Goal: Task Accomplishment & Management: Complete application form

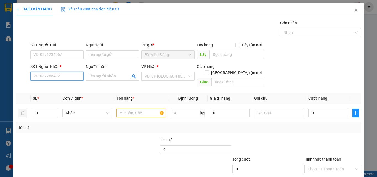
click at [45, 78] on input "SĐT Người Nhận *" at bounding box center [56, 76] width 53 height 9
click at [51, 86] on div "0374583059 - HIẾU" at bounding box center [56, 87] width 46 height 6
type input "0374583059"
type input "HIẾU"
checkbox input "true"
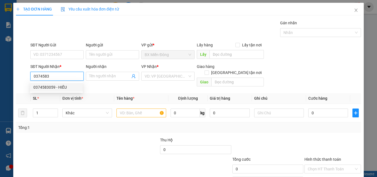
type input "448 TRẦN QUÝ CÁP"
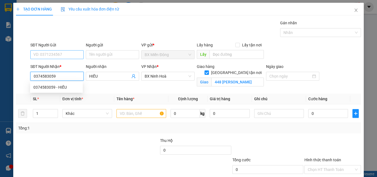
type input "80.000"
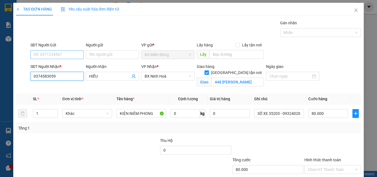
type input "0374583059"
click at [53, 55] on input "SĐT Người Gửi" at bounding box center [56, 54] width 53 height 9
click at [53, 69] on div "0919499369 - TÀI" at bounding box center [56, 65] width 53 height 9
type input "0919499369"
type input "TÀI"
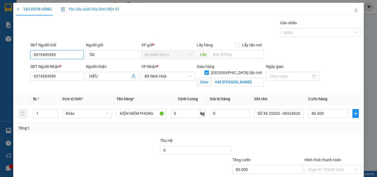
scroll to position [34, 0]
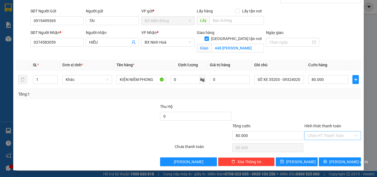
click at [314, 136] on input "Hình thức thanh toán" at bounding box center [331, 136] width 46 height 8
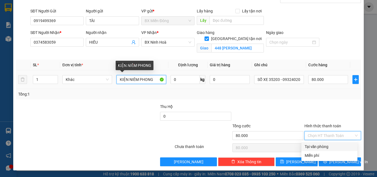
click at [140, 80] on input "KIỆN NIÊM PHONG" at bounding box center [142, 79] width 50 height 9
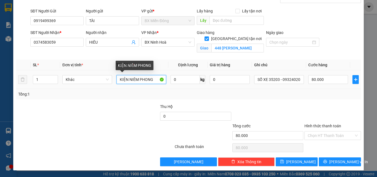
click at [140, 80] on input "KIỆN NIÊM PHONG" at bounding box center [142, 79] width 50 height 9
type input "t"
type input "THÙNG XỐP"
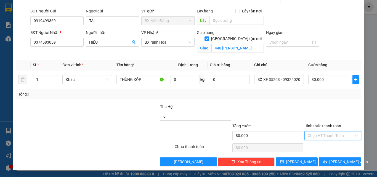
click at [340, 139] on input "Hình thức thanh toán" at bounding box center [331, 136] width 46 height 8
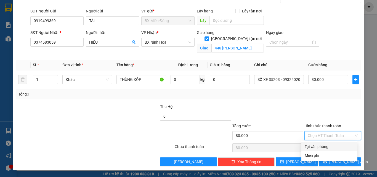
click at [326, 146] on div "Tại văn phòng" at bounding box center [329, 147] width 49 height 6
type input "0"
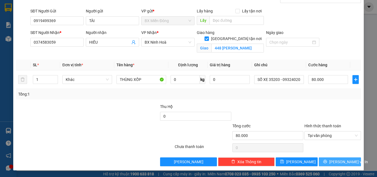
click at [330, 158] on button "[PERSON_NAME] và In" at bounding box center [340, 162] width 42 height 9
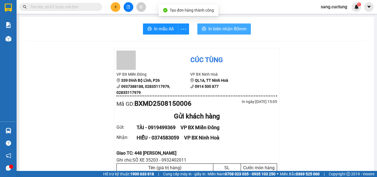
click at [226, 32] on span "In biên nhận 80mm" at bounding box center [228, 28] width 38 height 7
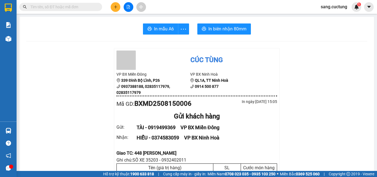
click at [115, 7] on icon "plus" at bounding box center [116, 7] width 4 height 4
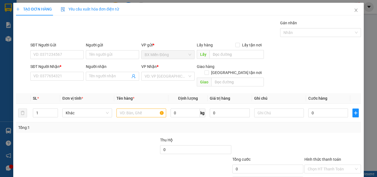
click at [49, 72] on div "SĐT Người Nhận *" at bounding box center [56, 68] width 53 height 8
click at [49, 72] on input "SĐT Người Nhận *" at bounding box center [56, 76] width 53 height 9
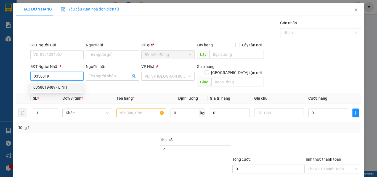
click at [53, 91] on div "0358019489 - LINH" at bounding box center [56, 87] width 53 height 9
type input "0358019489"
type input "LINH"
type input "150.000"
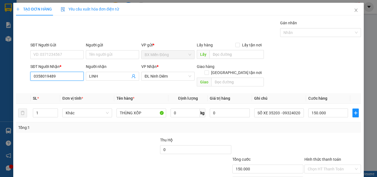
type input "0358019489"
click at [52, 62] on form "SĐT Người Gửi VD: 0371234567 Người gửi Tên người gửi VP gửi * BX Miền Đông Lấy …" at bounding box center [188, 65] width 345 height 47
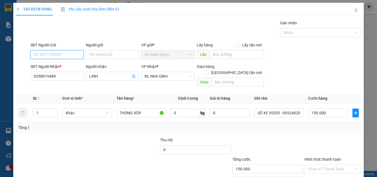
click at [46, 53] on input "SĐT Người Gửi" at bounding box center [56, 54] width 53 height 9
click at [54, 64] on div "0977023725 - NGHĨA" at bounding box center [56, 66] width 46 height 6
type input "0977023725"
type input "NGHĨA"
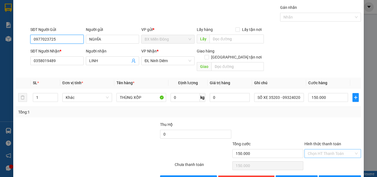
scroll to position [27, 0]
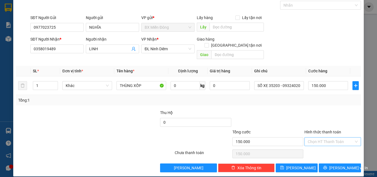
click at [317, 138] on input "Hình thức thanh toán" at bounding box center [331, 142] width 46 height 8
click at [322, 145] on div "Tại văn phòng" at bounding box center [329, 147] width 49 height 6
type input "0"
click at [328, 164] on button "[PERSON_NAME] và In" at bounding box center [340, 168] width 42 height 9
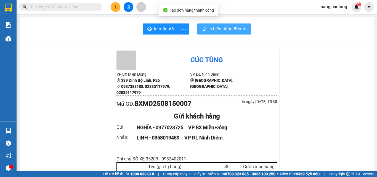
click at [224, 24] on button "In biên nhận 80mm" at bounding box center [225, 28] width 54 height 11
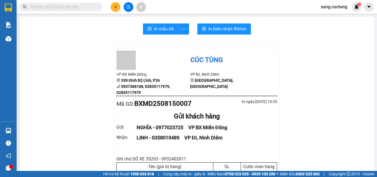
click at [116, 8] on icon "plus" at bounding box center [116, 7] width 4 height 4
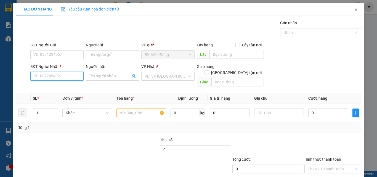
click at [50, 77] on input "SĐT Người Nhận *" at bounding box center [56, 76] width 53 height 9
drag, startPoint x: 46, startPoint y: 74, endPoint x: 62, endPoint y: 79, distance: 16.6
click at [48, 75] on input "0919500000" at bounding box center [56, 76] width 53 height 9
type input "0919500000"
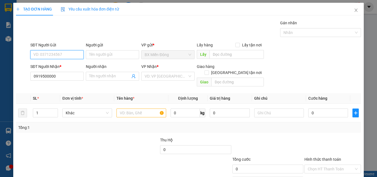
click at [50, 53] on input "SĐT Người Gửi" at bounding box center [56, 54] width 53 height 9
type input "0969722477"
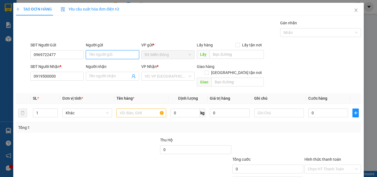
click at [100, 53] on input "Người gửi" at bounding box center [112, 54] width 53 height 9
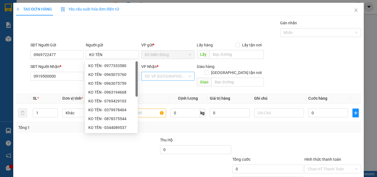
click at [180, 77] on input "search" at bounding box center [166, 76] width 43 height 8
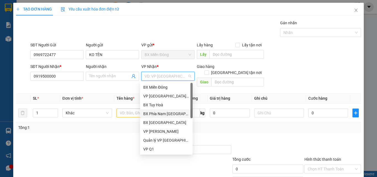
click at [163, 117] on div "BX Phía Nam [GEOGRAPHIC_DATA]" at bounding box center [166, 113] width 53 height 9
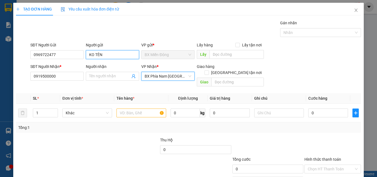
click at [99, 54] on input "KO TÊN" at bounding box center [112, 54] width 53 height 9
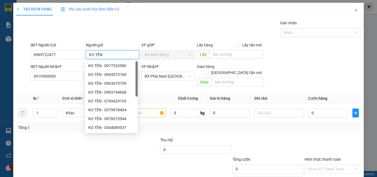
click at [99, 54] on input "KO TÊN" at bounding box center [112, 54] width 53 height 9
type input "BẢO"
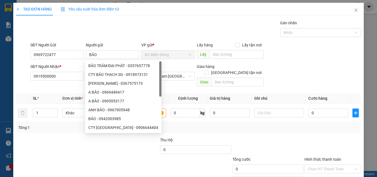
click at [174, 30] on div "Gán nhãn Nhãn" at bounding box center [195, 29] width 333 height 19
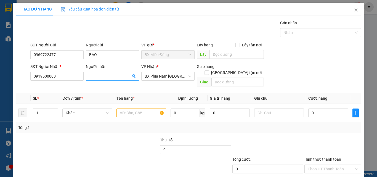
click at [93, 74] on input "Người nhận" at bounding box center [109, 76] width 41 height 6
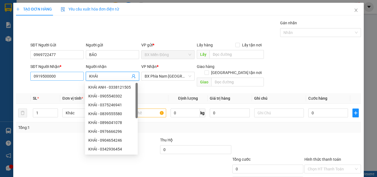
type input "KHẢI"
click at [46, 74] on input "0919500000" at bounding box center [56, 76] width 53 height 9
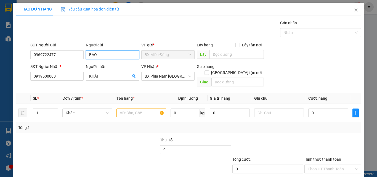
click at [104, 53] on input "BẢO" at bounding box center [112, 54] width 53 height 9
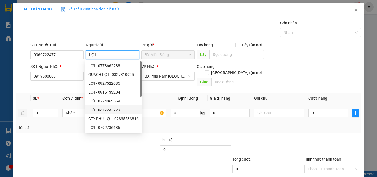
type input "LỢI"
click at [150, 109] on input "text" at bounding box center [142, 113] width 50 height 9
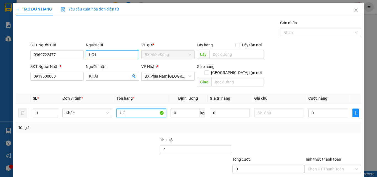
type input "HỘ"
click at [99, 57] on input "LỢI" at bounding box center [112, 54] width 53 height 9
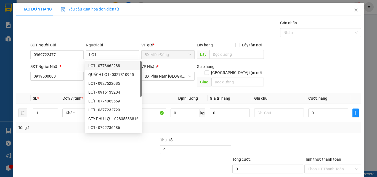
click at [148, 18] on div "TẠO ĐƠN HÀNG Yêu cầu xuất hóa đơn điện tử Transit Pickup Surcharge Ids Transit …" at bounding box center [188, 101] width 345 height 197
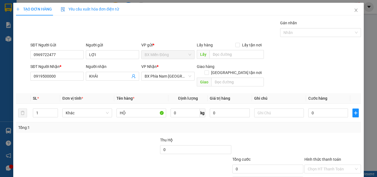
click at [103, 83] on div "Người nhận KHẢI" at bounding box center [112, 73] width 53 height 19
click at [101, 80] on span "KHẢI" at bounding box center [112, 76] width 53 height 9
click at [99, 74] on input "KHẢI" at bounding box center [109, 76] width 41 height 6
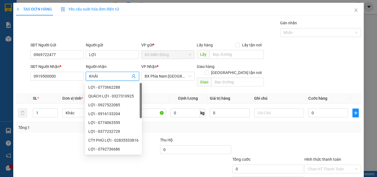
click at [99, 74] on input "KHẢI" at bounding box center [109, 76] width 41 height 6
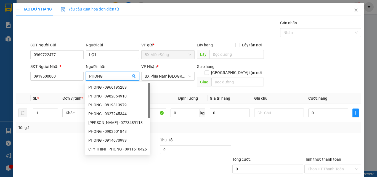
click at [99, 74] on input "PHONG" at bounding box center [109, 76] width 41 height 6
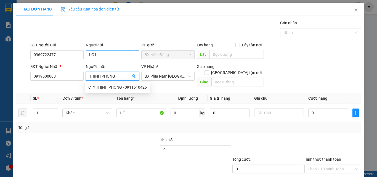
type input "THỊNH PHONG"
click at [103, 55] on input "LỢI" at bounding box center [112, 54] width 53 height 9
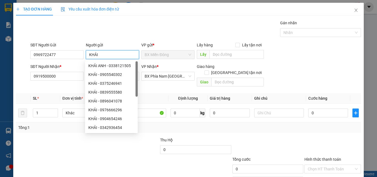
type input "KHẢI"
click at [324, 72] on div "SĐT Người Nhận * 0919500000 Người nhận THỊNH PHONG VP Nhận * BX Phía Nam Nha Tr…" at bounding box center [195, 76] width 333 height 25
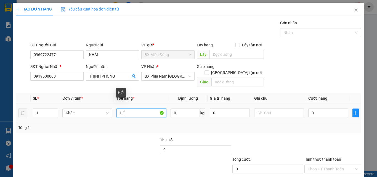
click at [152, 109] on input "HỘ" at bounding box center [142, 113] width 50 height 9
type input "HỘP NIÊM PHONG"
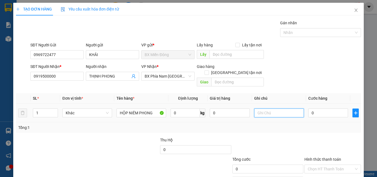
click at [272, 109] on input "text" at bounding box center [279, 113] width 50 height 9
type input "SỐ XE 35203 - 0932402011"
type input "5"
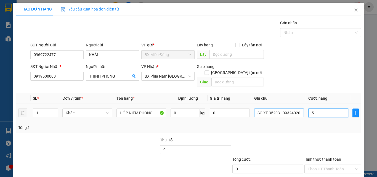
type input "5"
type input "50"
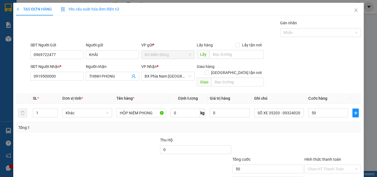
type input "50.000"
click at [324, 137] on div at bounding box center [333, 146] width 58 height 19
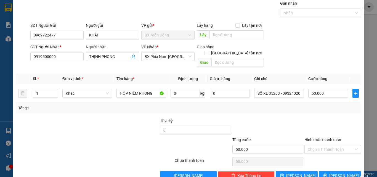
scroll to position [27, 0]
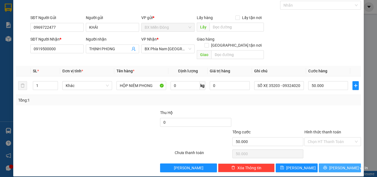
click at [334, 165] on span "[PERSON_NAME] và In" at bounding box center [349, 168] width 39 height 6
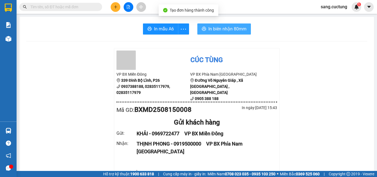
click at [227, 33] on button "In biên nhận 80mm" at bounding box center [225, 28] width 54 height 11
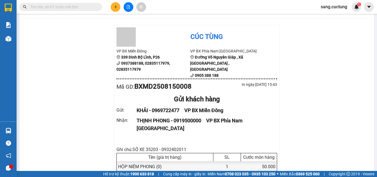
scroll to position [55, 0]
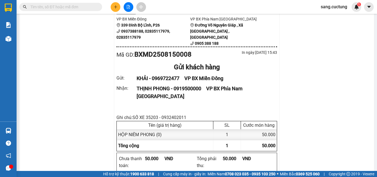
click at [117, 3] on button at bounding box center [116, 7] width 10 height 10
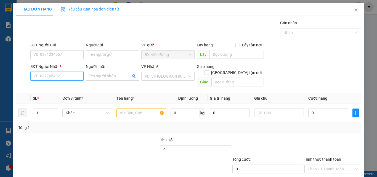
click at [57, 79] on input "SĐT Người Nhận *" at bounding box center [56, 76] width 53 height 9
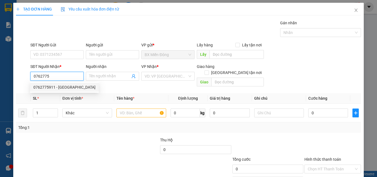
click at [54, 83] on div "0762775911 - THU LỘC" at bounding box center [64, 87] width 69 height 9
type input "0762775911"
type input "THU LỘC"
type input "150.000"
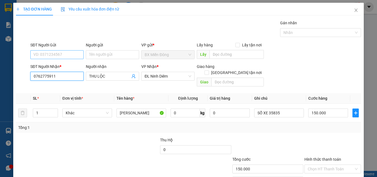
type input "0762775911"
click at [47, 55] on input "SĐT Người Gửi" at bounding box center [56, 54] width 53 height 9
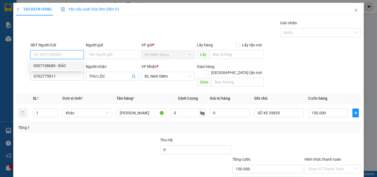
drag, startPoint x: 54, startPoint y: 67, endPoint x: 302, endPoint y: 155, distance: 263.2
click at [54, 67] on div "0907108689 - BẢO" at bounding box center [56, 66] width 46 height 6
type input "0907108689"
type input "BẢO"
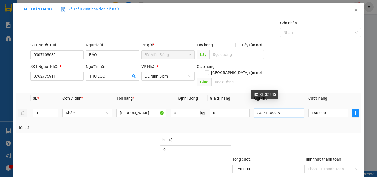
click at [281, 109] on input "SỐ XE 35835" at bounding box center [279, 113] width 50 height 9
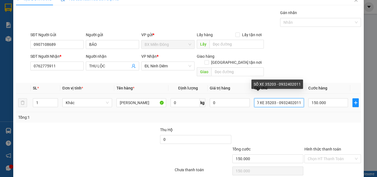
scroll to position [27, 0]
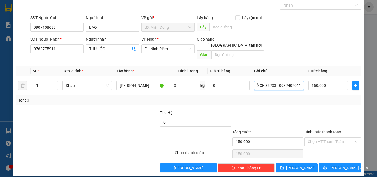
type input "SỐ XE 35203 - 0932402011"
click at [329, 157] on div "Transit Pickup Surcharge Ids Transit Deliver Surcharge Ids Transit Deliver Surc…" at bounding box center [188, 83] width 345 height 180
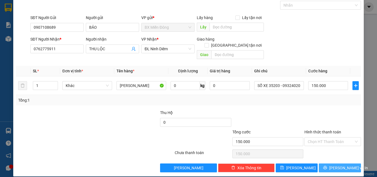
click at [326, 166] on icon "printer" at bounding box center [326, 168] width 4 height 4
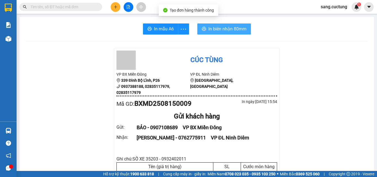
click at [222, 25] on button "In biên nhận 80mm" at bounding box center [225, 28] width 54 height 11
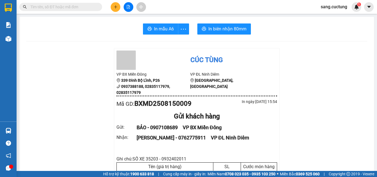
click at [114, 6] on icon "plus" at bounding box center [116, 7] width 4 height 4
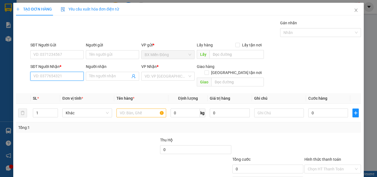
click at [55, 74] on input "SĐT Người Nhận *" at bounding box center [56, 76] width 53 height 9
type input "0979750965"
click at [59, 87] on div "0979750965 - LỘC" at bounding box center [56, 87] width 46 height 6
type input "LỘC"
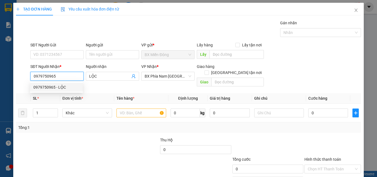
type input "150.000"
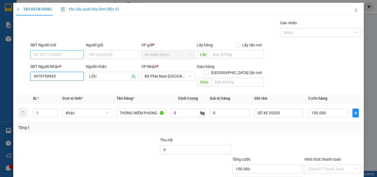
type input "0979750965"
click at [46, 54] on input "SĐT Người Gửi" at bounding box center [56, 54] width 53 height 9
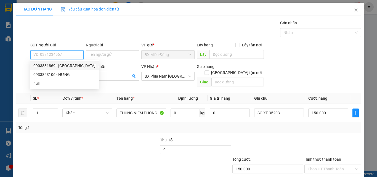
drag, startPoint x: 51, startPoint y: 63, endPoint x: 89, endPoint y: 70, distance: 38.4
click at [51, 64] on div "0903831869 - [GEOGRAPHIC_DATA]" at bounding box center [64, 66] width 62 height 6
type input "0903831869"
type input "TÍN HƯNG"
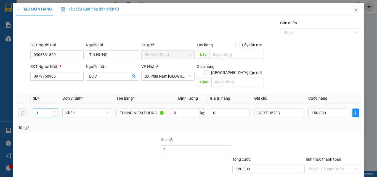
type input "2"
click at [54, 110] on span "up" at bounding box center [54, 111] width 3 height 3
click at [135, 109] on input "THÙNG NIÊM PHONG" at bounding box center [142, 113] width 50 height 9
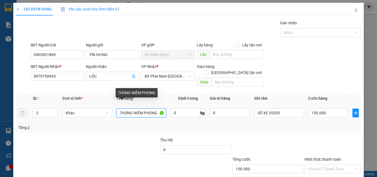
click at [135, 109] on input "THÙNG NIÊM PHONG" at bounding box center [142, 113] width 50 height 9
type input "k"
type input "KIỆN SẮT"
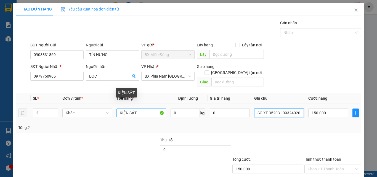
scroll to position [0, 4]
type input "SỐ XE 35203 - 0932402011"
type input "2"
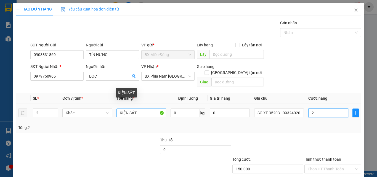
type input "2"
type input "20"
type input "200"
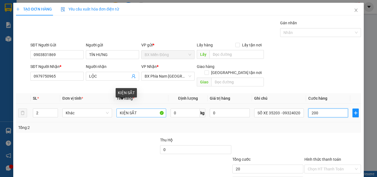
type input "200"
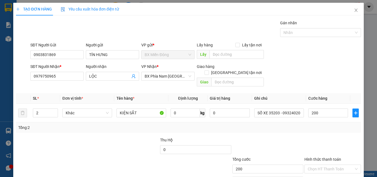
click at [304, 142] on div at bounding box center [333, 146] width 58 height 19
type input "200.000"
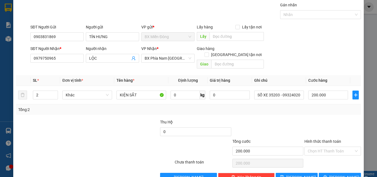
scroll to position [27, 0]
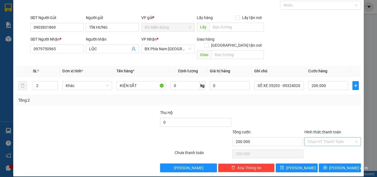
click at [323, 138] on input "Hình thức thanh toán" at bounding box center [331, 142] width 46 height 8
click at [321, 146] on div "Tại văn phòng" at bounding box center [329, 147] width 49 height 6
type input "0"
click at [330, 164] on button "[PERSON_NAME] và In" at bounding box center [340, 168] width 42 height 9
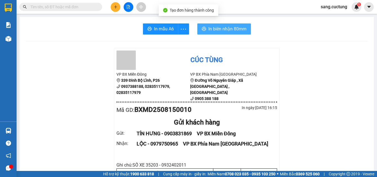
click at [219, 25] on span "In biên nhận 80mm" at bounding box center [228, 28] width 38 height 7
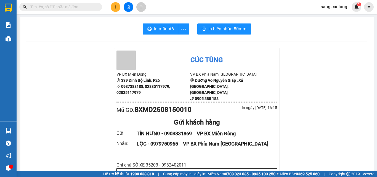
click at [114, 7] on icon "plus" at bounding box center [116, 7] width 4 height 4
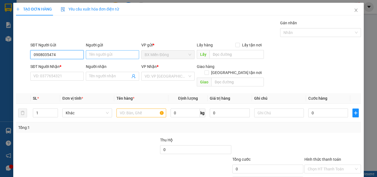
type input "0908035474"
click at [105, 53] on input "Người gửi" at bounding box center [112, 54] width 53 height 9
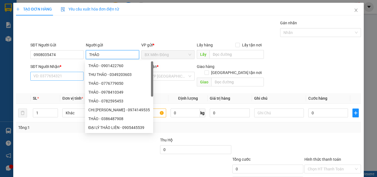
type input "THẢO"
click at [41, 76] on input "SĐT Người Nhận *" at bounding box center [56, 76] width 53 height 9
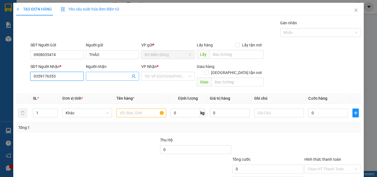
type input "0359176353"
click at [105, 77] on input "Người nhận" at bounding box center [109, 76] width 41 height 6
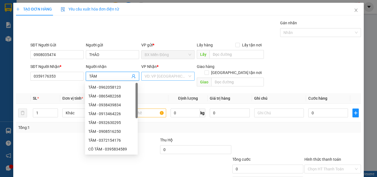
type input "TÂM"
click at [165, 74] on input "search" at bounding box center [166, 76] width 43 height 8
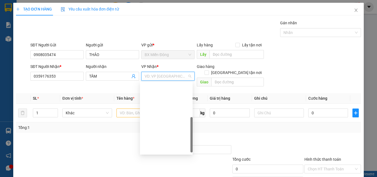
scroll to position [77, 0]
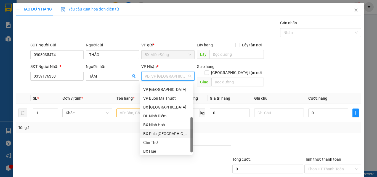
click at [159, 127] on div "BX Ninh Hoà" at bounding box center [166, 125] width 46 height 6
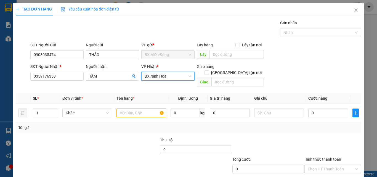
click at [213, 71] on div "Giao hàng Giao tận nơi" at bounding box center [230, 71] width 67 height 14
click at [214, 78] on input "text" at bounding box center [238, 82] width 53 height 9
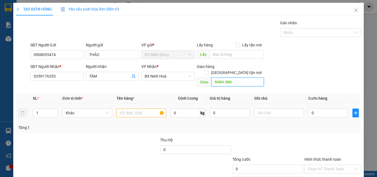
type input "NINH SIM"
click at [140, 111] on div at bounding box center [142, 112] width 50 height 11
click at [140, 111] on input "text" at bounding box center [142, 113] width 50 height 9
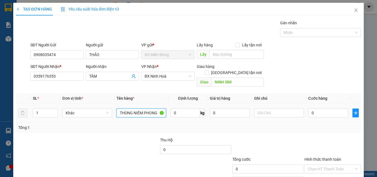
type input "THÙNG NIÊM PHONG"
type input "SỐ XE 35203 - 0932402011"
type input "5"
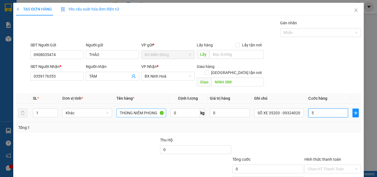
type input "5"
type input "50"
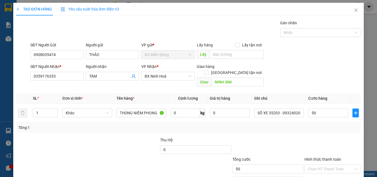
type input "50.000"
click at [316, 137] on div at bounding box center [333, 146] width 58 height 19
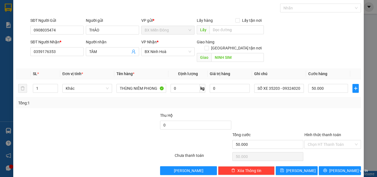
scroll to position [27, 0]
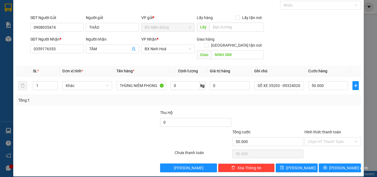
drag, startPoint x: 128, startPoint y: 103, endPoint x: 291, endPoint y: 81, distance: 164.4
click at [134, 103] on div "Transit Pickup Surcharge Ids Transit Deliver Surcharge Ids Transit Deliver Surc…" at bounding box center [188, 83] width 345 height 180
click at [334, 165] on span "[PERSON_NAME] và In" at bounding box center [349, 168] width 39 height 6
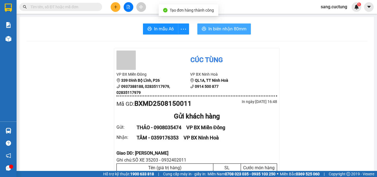
drag, startPoint x: 230, startPoint y: 27, endPoint x: 266, endPoint y: 144, distance: 121.9
click at [231, 27] on span "In biên nhận 80mm" at bounding box center [228, 28] width 38 height 7
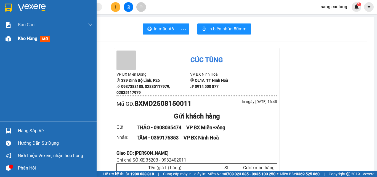
click at [15, 38] on div "Kho hàng mới" at bounding box center [48, 39] width 97 height 14
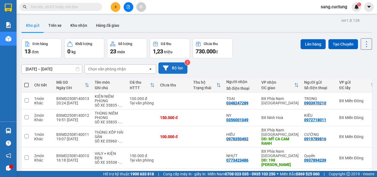
click at [174, 62] on button "Bộ lọc" at bounding box center [173, 67] width 29 height 11
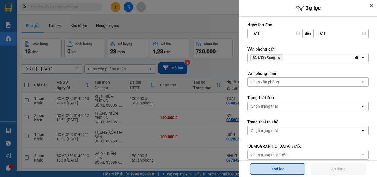
click at [278, 172] on button "Xoá lọc" at bounding box center [277, 169] width 55 height 11
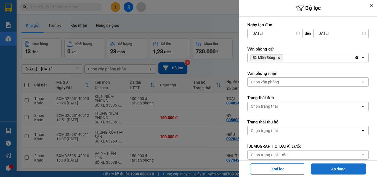
type input "[DATE] – [DATE]"
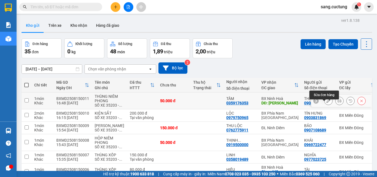
click at [327, 99] on icon at bounding box center [329, 101] width 4 height 4
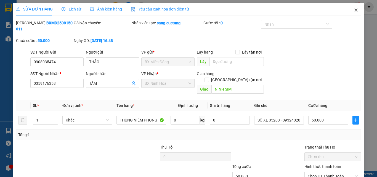
click at [354, 10] on icon "close" at bounding box center [356, 10] width 4 height 4
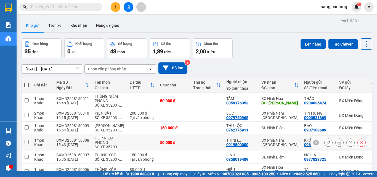
click at [327, 141] on icon at bounding box center [329, 143] width 4 height 4
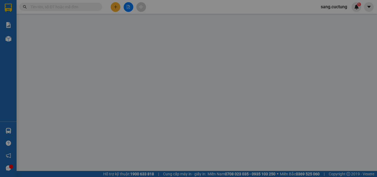
type input "0969722477"
type input "0919500000"
type input "50.000"
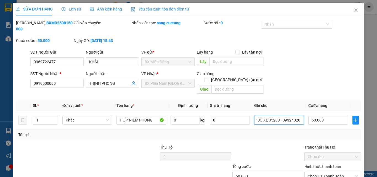
drag, startPoint x: 267, startPoint y: 107, endPoint x: 343, endPoint y: 117, distance: 77.5
click at [343, 117] on div "SL * Đơn vị tính * Tên hàng * Định lượng Giá trị hàng Ghi chú Cước hàng 1 Khác …" at bounding box center [188, 120] width 345 height 40
type input "SỐ XE 35538"
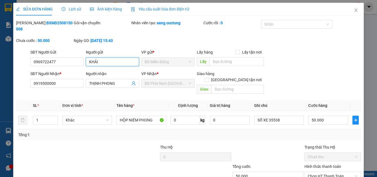
click at [98, 57] on input "KHẢI" at bounding box center [112, 61] width 53 height 9
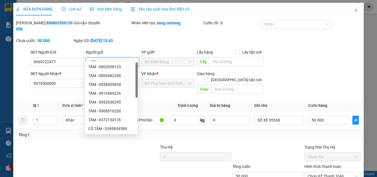
type input "LỢI"
click at [170, 39] on div "Mã ĐH: BXMD2508150008 Gói vận chuyển: Nhân viên tạo: sang.cuctung Cước rồi : 0 …" at bounding box center [188, 34] width 347 height 29
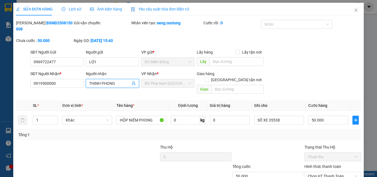
click at [101, 79] on span "THỊNH PHONG" at bounding box center [112, 83] width 53 height 9
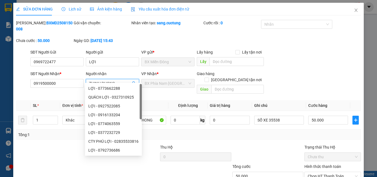
click at [101, 80] on input "THỊNH PHONG" at bounding box center [109, 83] width 41 height 6
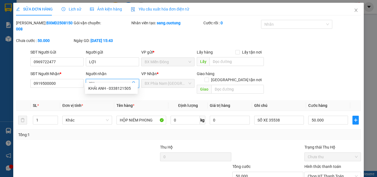
type input "K"
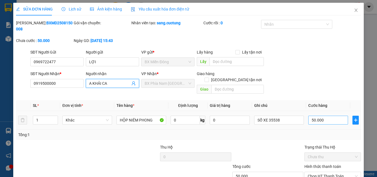
type input "A KHẢI CA"
click at [321, 116] on input "50.000" at bounding box center [329, 120] width 40 height 9
click at [327, 172] on span "Chọn HT Thanh Toán" at bounding box center [333, 176] width 50 height 8
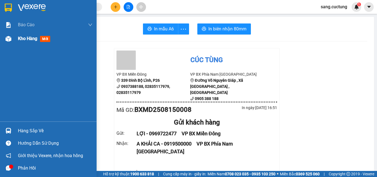
click at [23, 43] on div "Kho hàng mới" at bounding box center [55, 39] width 75 height 14
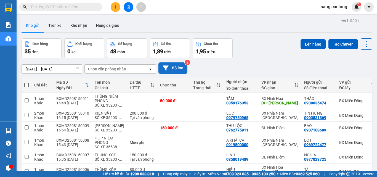
click at [177, 69] on button "Bộ lọc" at bounding box center [173, 67] width 29 height 11
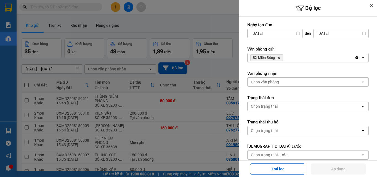
click at [262, 30] on input "[DATE]" at bounding box center [275, 33] width 55 height 9
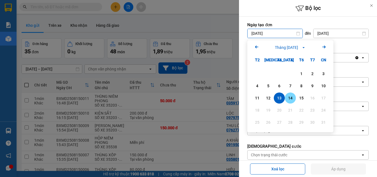
click at [291, 100] on div "14" at bounding box center [291, 98] width 8 height 7
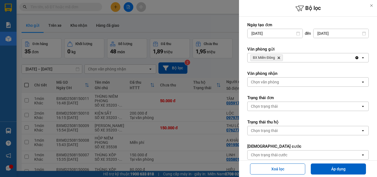
click at [332, 34] on input "[DATE]" at bounding box center [341, 33] width 55 height 9
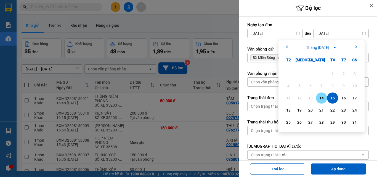
click at [321, 102] on div "14" at bounding box center [321, 98] width 11 height 11
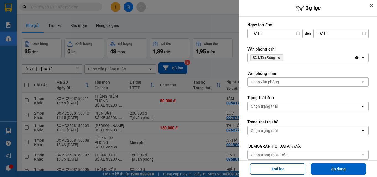
click at [343, 175] on div "Xoá lọc Áp dụng" at bounding box center [308, 169] width 135 height 14
click at [340, 171] on button "Áp dụng" at bounding box center [338, 169] width 55 height 11
type input "[DATE] – [DATE]"
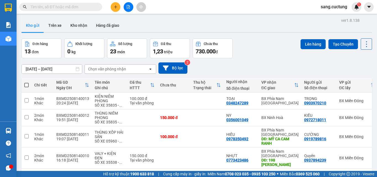
click at [117, 7] on icon "plus" at bounding box center [116, 7] width 4 height 4
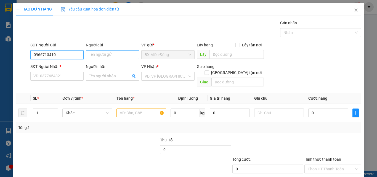
type input "0966713410"
click at [107, 57] on input "Người gửi" at bounding box center [112, 54] width 53 height 9
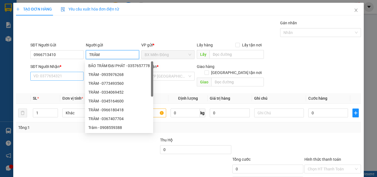
type input "TRÂM"
click at [58, 75] on input "SĐT Người Nhận *" at bounding box center [56, 76] width 53 height 9
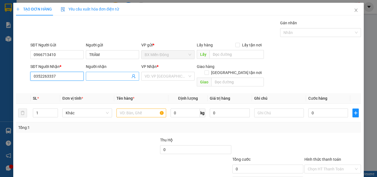
type input "0352263337"
click at [107, 75] on input "Người nhận" at bounding box center [109, 76] width 41 height 6
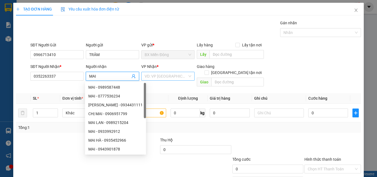
type input "MAI"
click at [166, 78] on input "search" at bounding box center [166, 76] width 43 height 8
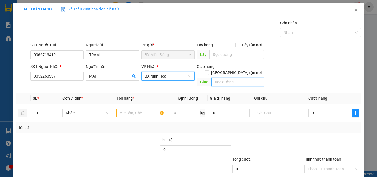
click at [226, 79] on input "text" at bounding box center [238, 82] width 53 height 9
type input "NINH SIM - DỤC MỸ"
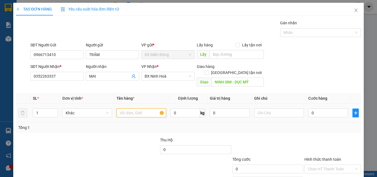
click at [133, 109] on input "text" at bounding box center [142, 113] width 50 height 9
type input "THÙNG NIÊM PHONG"
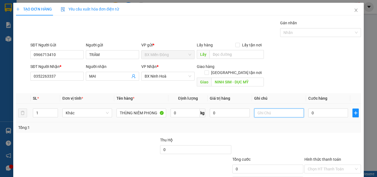
click at [257, 109] on input "text" at bounding box center [279, 113] width 50 height 9
type input "SỐ XE 35203 - 0932402011"
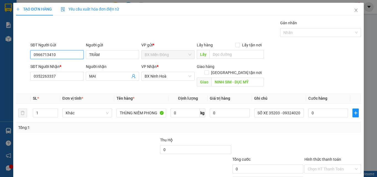
click at [70, 54] on input "0966713410" at bounding box center [56, 54] width 53 height 9
drag, startPoint x: 119, startPoint y: 138, endPoint x: 244, endPoint y: 117, distance: 127.2
click at [119, 138] on div at bounding box center [124, 146] width 72 height 19
click at [317, 109] on input "0" at bounding box center [329, 113] width 40 height 9
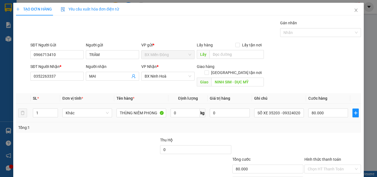
click at [306, 125] on div "Tổng: 1" at bounding box center [188, 128] width 341 height 6
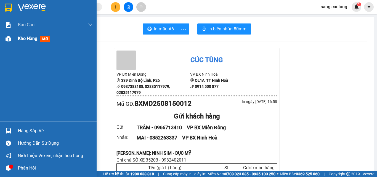
click at [11, 39] on div at bounding box center [9, 39] width 10 height 10
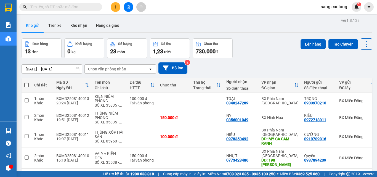
checkbox input "true"
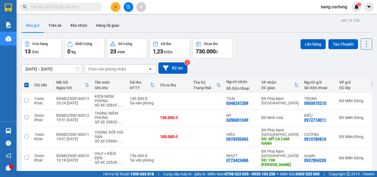
checkbox input "true"
click at [141, 177] on div "Tại văn phòng" at bounding box center [142, 179] width 25 height 4
checkbox input "true"
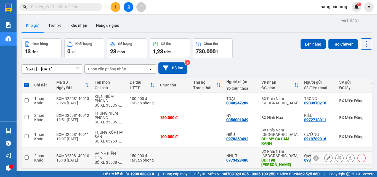
click at [144, 158] on div "Tại văn phòng" at bounding box center [142, 160] width 25 height 4
checkbox input "true"
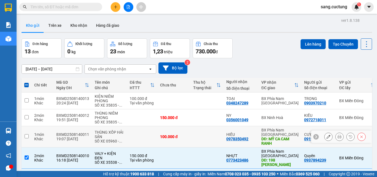
click at [148, 126] on td at bounding box center [142, 136] width 30 height 21
checkbox input "true"
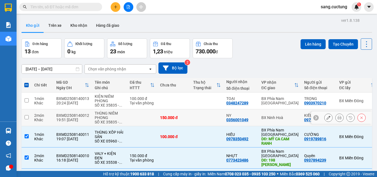
click at [146, 109] on td at bounding box center [142, 117] width 30 height 17
checkbox input "true"
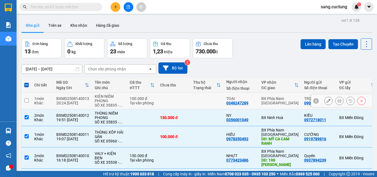
click at [151, 93] on td "100.000 đ Tại văn phòng" at bounding box center [142, 101] width 30 height 17
checkbox input "true"
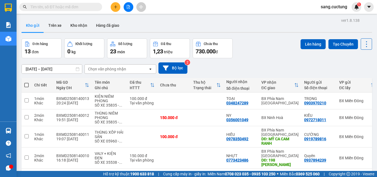
click at [342, 56] on div "Lên hàng Tạo Chuyến" at bounding box center [337, 48] width 72 height 20
click at [171, 68] on button "Bộ lọc" at bounding box center [173, 67] width 29 height 11
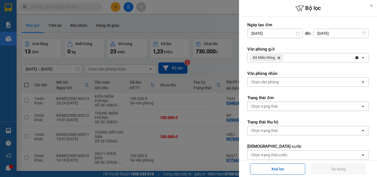
drag, startPoint x: 269, startPoint y: 168, endPoint x: 314, endPoint y: 169, distance: 45.0
click at [270, 168] on button "Xoá lọc" at bounding box center [277, 169] width 55 height 11
type input "[DATE]"
type input "[DATE] – [DATE]"
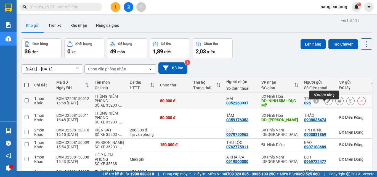
click at [327, 103] on icon at bounding box center [329, 101] width 4 height 4
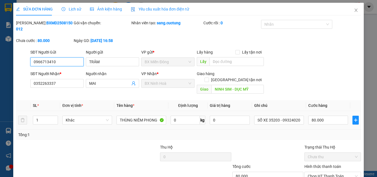
type input "0966713410"
type input "0352263337"
type input "NINH SIM - DỤC MỸ"
type input "80.000"
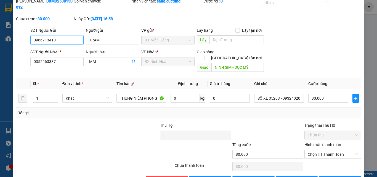
scroll to position [28, 0]
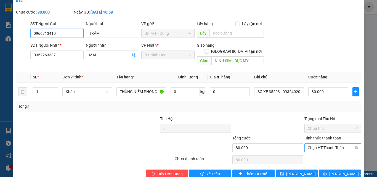
click at [324, 144] on span "Chọn HT Thanh Toán" at bounding box center [333, 148] width 50 height 8
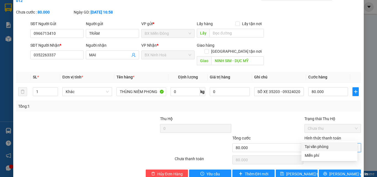
click at [320, 147] on div "Tại văn phòng" at bounding box center [329, 147] width 49 height 6
type input "0"
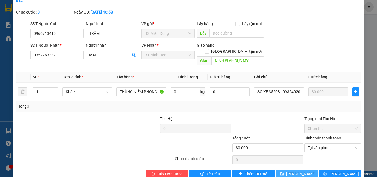
click at [301, 171] on span "[PERSON_NAME] thay đổi" at bounding box center [309, 174] width 44 height 6
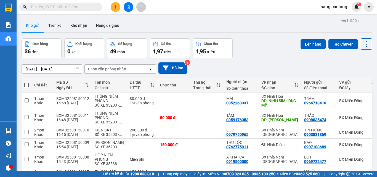
click at [334, 23] on div "Kho gửi Trên xe Kho nhận Hàng đã giao" at bounding box center [197, 26] width 351 height 15
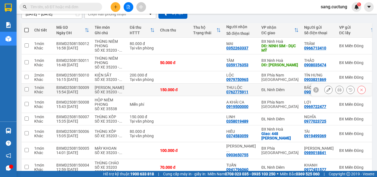
scroll to position [55, 0]
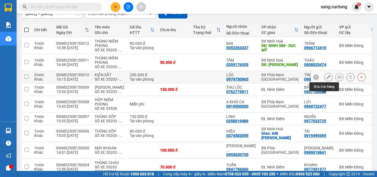
click at [327, 79] on icon at bounding box center [329, 77] width 4 height 4
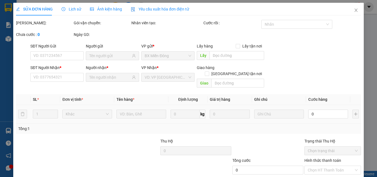
type input "0903831869"
type input "0979750965"
type input "200.000"
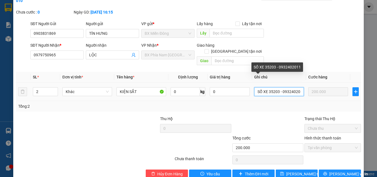
scroll to position [0, 4]
drag, startPoint x: 267, startPoint y: 79, endPoint x: 308, endPoint y: 84, distance: 40.4
click at [308, 84] on tr "2 Khác KIỆN SẮT 0 kg 0 SỐ XE 35203 - 0932402011 200.000" at bounding box center [188, 92] width 345 height 19
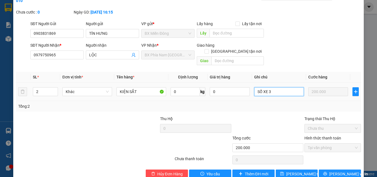
scroll to position [0, 0]
type input "SỐ XE 39554"
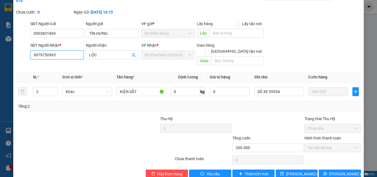
click at [54, 51] on input "0979750965" at bounding box center [56, 55] width 53 height 9
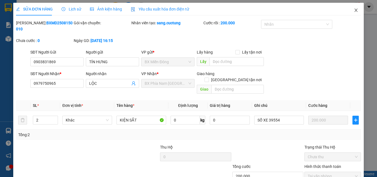
click at [354, 12] on icon "close" at bounding box center [356, 10] width 4 height 4
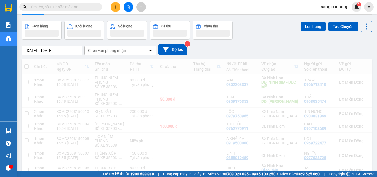
scroll to position [28, 0]
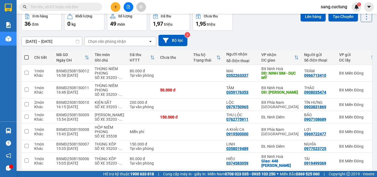
click at [79, 4] on input "text" at bounding box center [62, 7] width 65 height 6
paste input "0979750965"
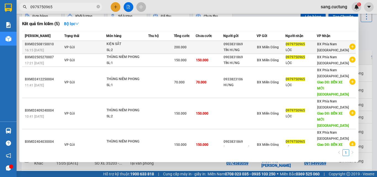
type input "0979750965"
click at [214, 51] on td at bounding box center [210, 47] width 28 height 13
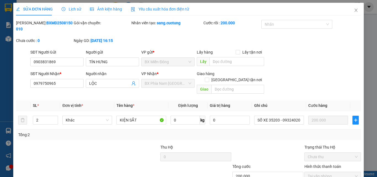
type input "0903831869"
type input "0979750965"
type input "200.000"
click at [355, 11] on icon "close" at bounding box center [356, 10] width 3 height 3
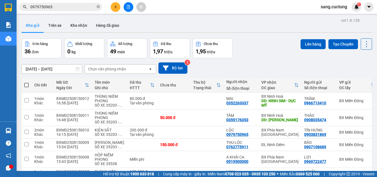
click at [115, 7] on icon "plus" at bounding box center [116, 7] width 4 height 4
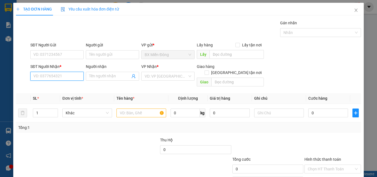
click at [54, 73] on input "SĐT Người Nhận *" at bounding box center [56, 76] width 53 height 9
paste input "0979750965"
type input "0979750965"
click at [64, 86] on div "0979750965 - LỘC" at bounding box center [56, 87] width 46 height 6
type input "LỘC"
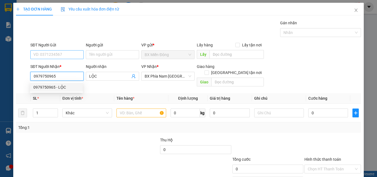
type input "200.000"
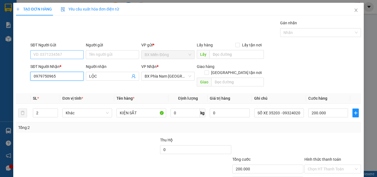
type input "0979750965"
click at [58, 53] on input "SĐT Người Gửi" at bounding box center [56, 54] width 53 height 9
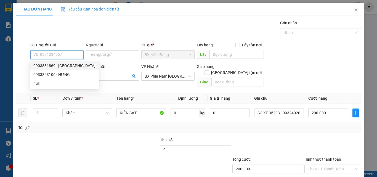
click at [57, 67] on div "0903831869 - [GEOGRAPHIC_DATA]" at bounding box center [64, 66] width 62 height 6
type input "0903831869"
type input "TÍN HƯNG"
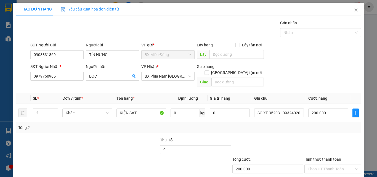
click at [250, 137] on div at bounding box center [268, 146] width 72 height 19
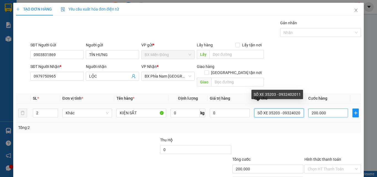
scroll to position [0, 4]
drag, startPoint x: 269, startPoint y: 108, endPoint x: 313, endPoint y: 110, distance: 44.0
click at [313, 110] on tr "2 Khác KIỆN SẮT 0 kg 0 SỐ XE 35203 - 0932402011 200.000" at bounding box center [188, 113] width 345 height 19
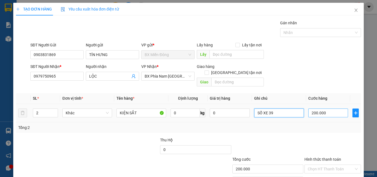
scroll to position [0, 0]
click at [306, 127] on div "Tổng: 2" at bounding box center [188, 127] width 345 height 11
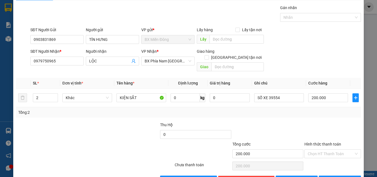
scroll to position [27, 0]
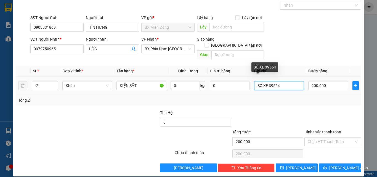
click at [287, 83] on input "SỐ XE 39554" at bounding box center [279, 85] width 50 height 9
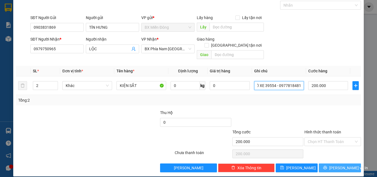
type input "SỐ XE 39554 - 0977818481"
click at [331, 164] on button "[PERSON_NAME] và In" at bounding box center [340, 168] width 42 height 9
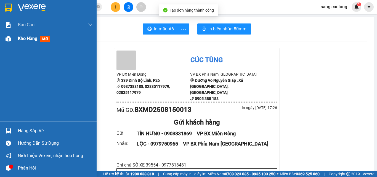
click at [19, 42] on div "Kho hàng mới" at bounding box center [35, 38] width 35 height 7
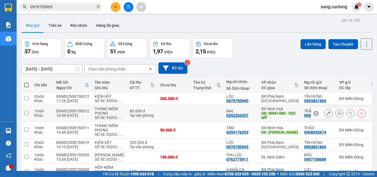
scroll to position [28, 0]
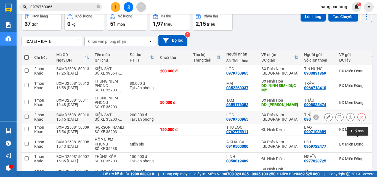
click at [361, 122] on button at bounding box center [362, 117] width 8 height 10
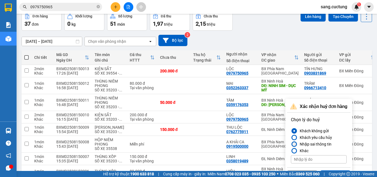
click at [297, 143] on label "Nhập sai thông tin" at bounding box center [319, 144] width 56 height 7
click at [291, 144] on input "Nhập sai thông tin" at bounding box center [291, 144] width 0 height 0
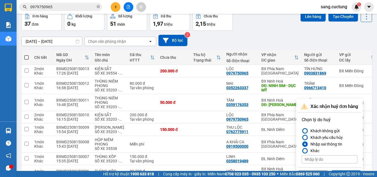
scroll to position [55, 0]
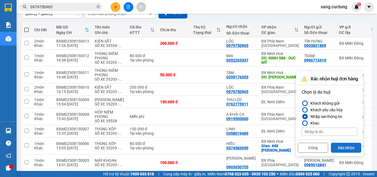
click at [347, 146] on button "Xác nhận" at bounding box center [346, 148] width 30 height 10
